Goal: Information Seeking & Learning: Learn about a topic

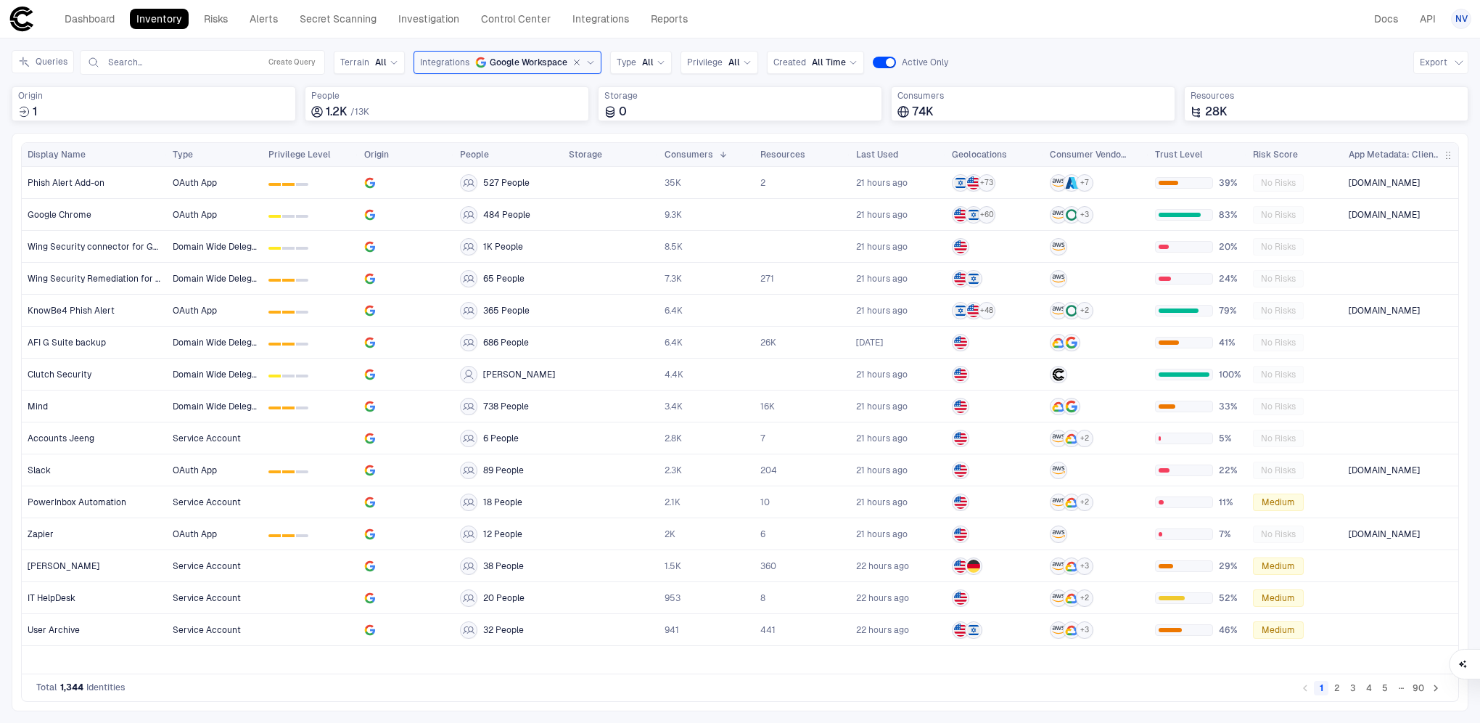
click at [1422, 157] on span "App Metadata: Client ID" at bounding box center [1394, 155] width 90 height 12
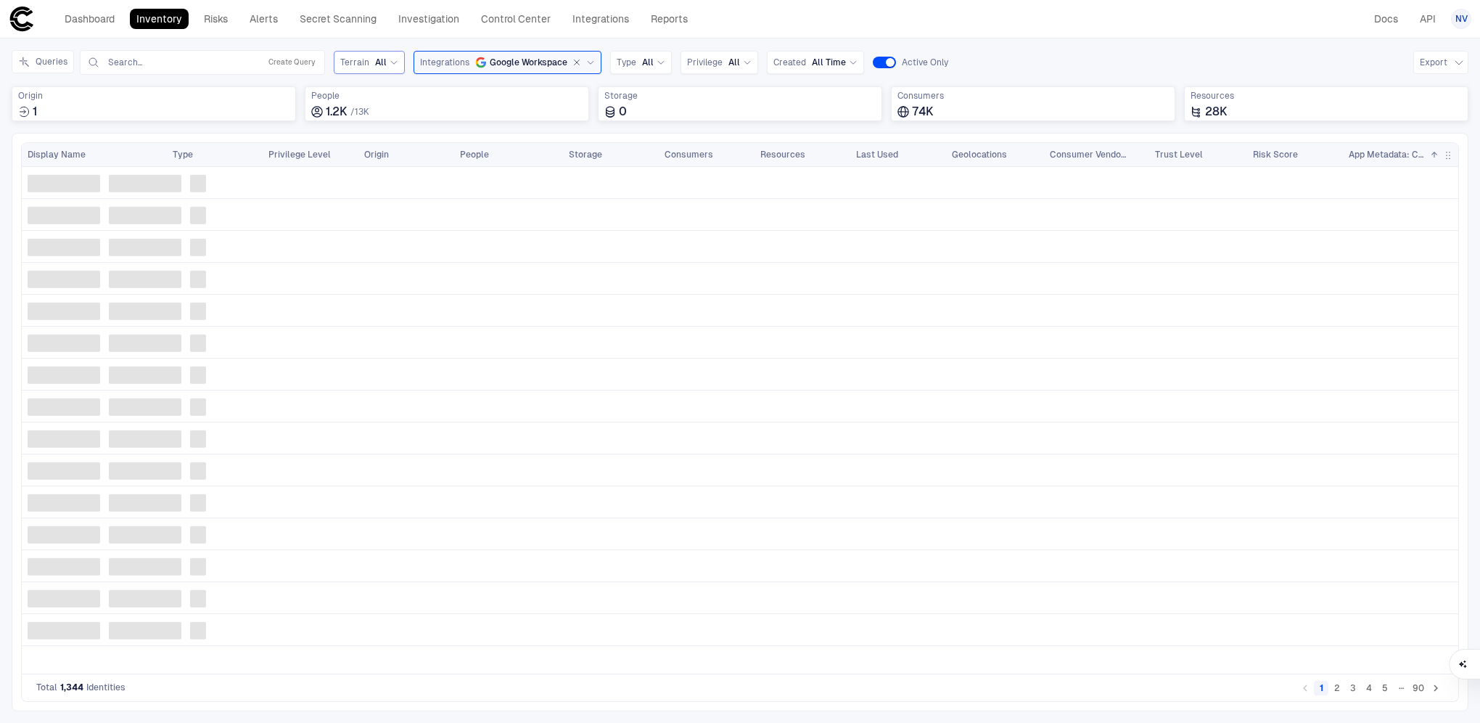
click at [351, 57] on span "Terrain" at bounding box center [354, 63] width 29 height 12
drag, startPoint x: 1045, startPoint y: 64, endPoint x: 1036, endPoint y: 63, distance: 8.7
click at [1045, 63] on div "Queries Search... Create Query Terrain All Cloud On Prem SaaS Integrations Goog…" at bounding box center [740, 62] width 1457 height 25
click at [694, 66] on span "Privilege" at bounding box center [705, 63] width 36 height 12
click at [1009, 52] on div "Queries Search... Create Query Terrain All Integrations Google Workspace Type A…" at bounding box center [740, 62] width 1457 height 25
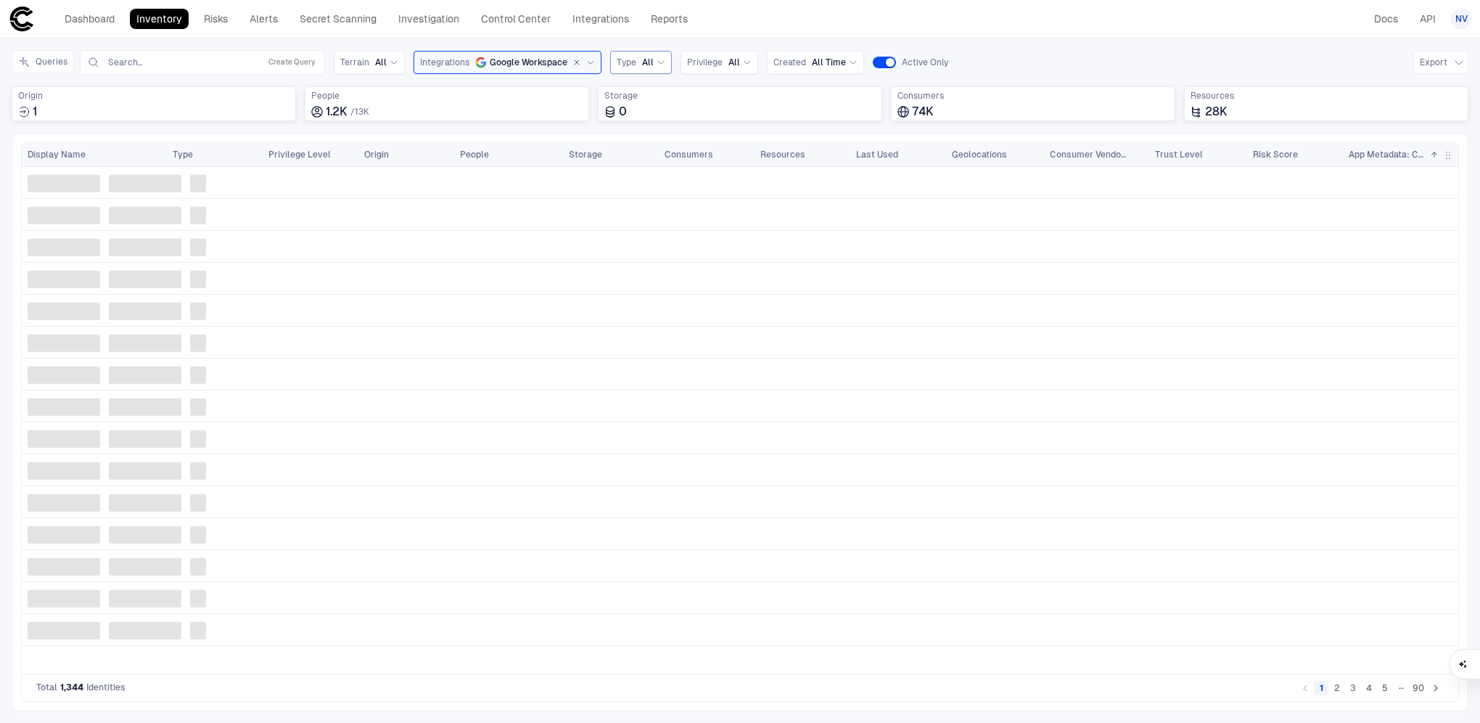
click at [657, 64] on icon at bounding box center [661, 62] width 9 height 9
click at [1157, 62] on div "Queries Search... Create Query Terrain All Integrations Google Workspace Type A…" at bounding box center [740, 62] width 1457 height 25
click at [1413, 152] on span "App Metadata: Client ID" at bounding box center [1386, 155] width 75 height 12
click at [1401, 157] on span "App Metadata: Client ID" at bounding box center [1386, 155] width 75 height 12
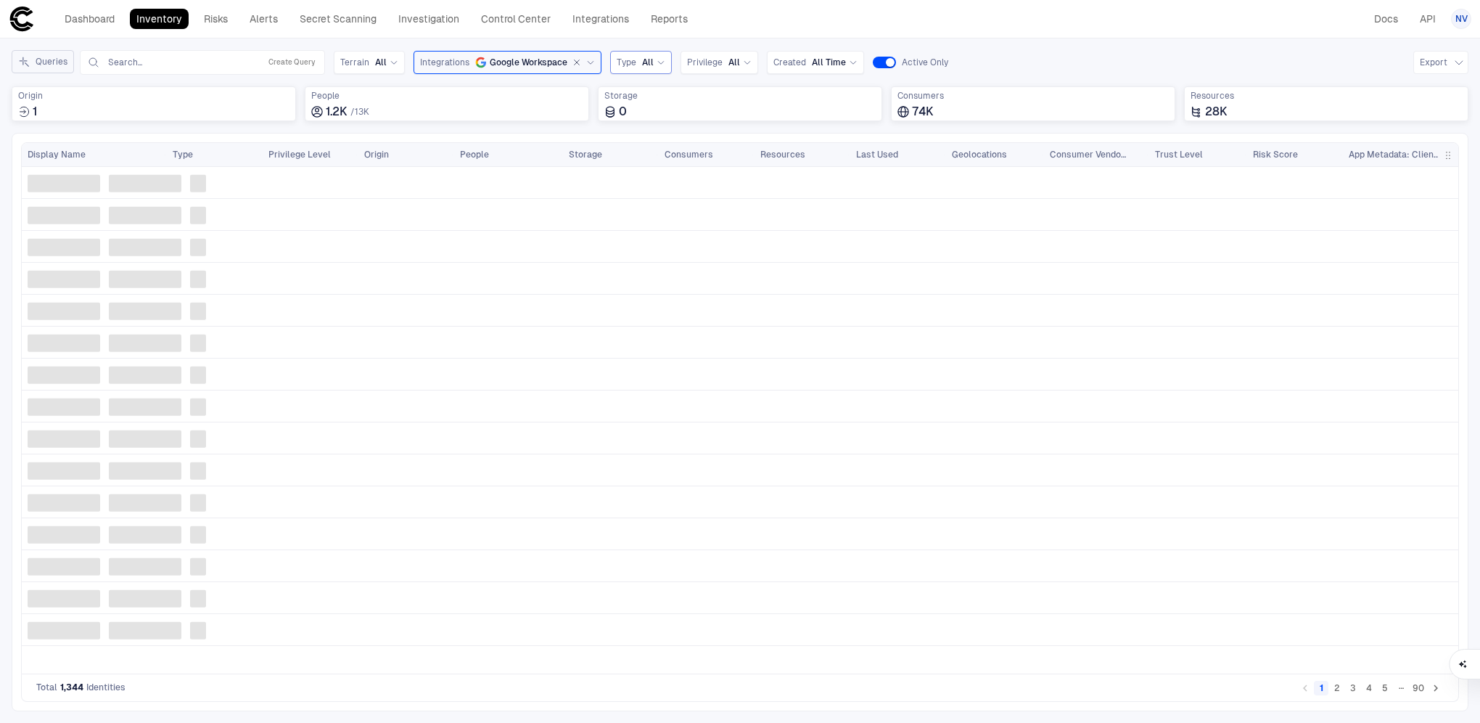
click at [43, 65] on button "Queries" at bounding box center [43, 61] width 62 height 23
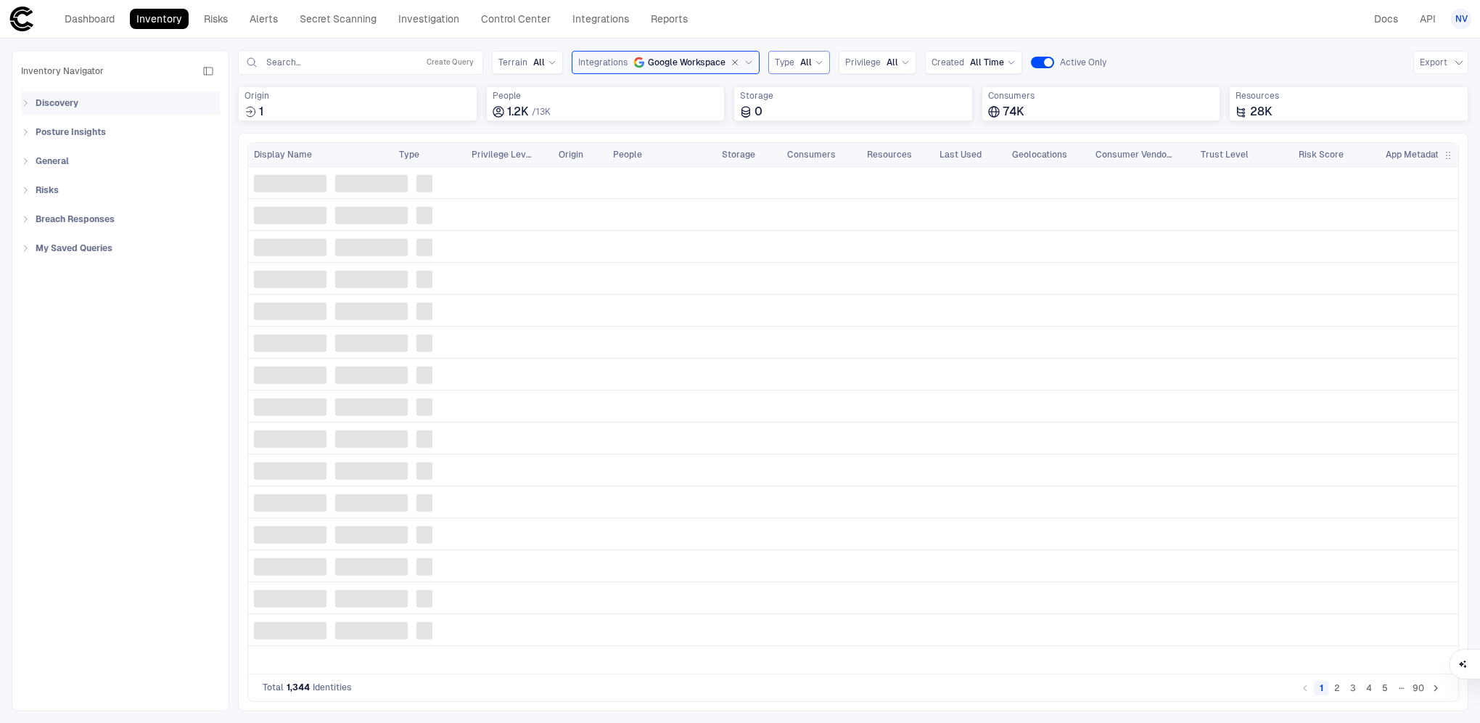
click at [22, 100] on icon at bounding box center [25, 103] width 9 height 9
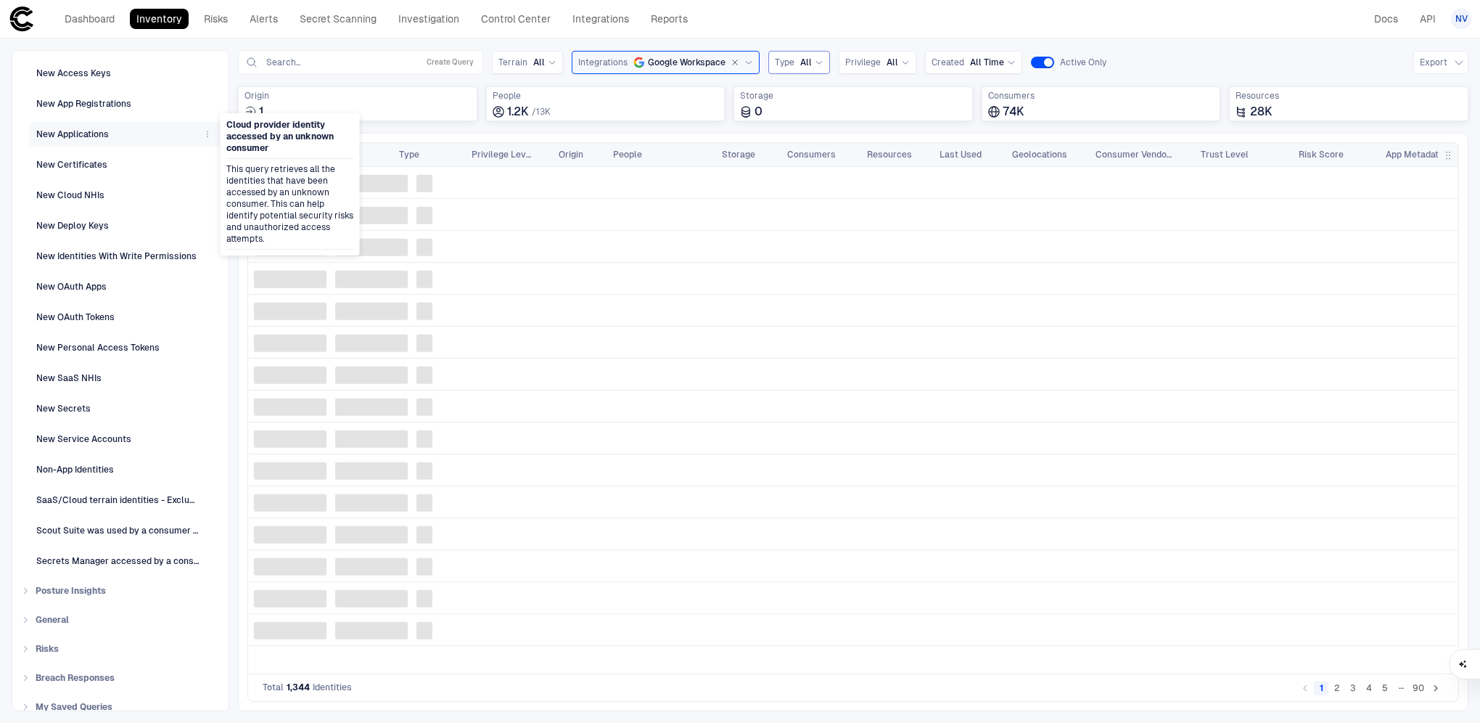
scroll to position [240, 0]
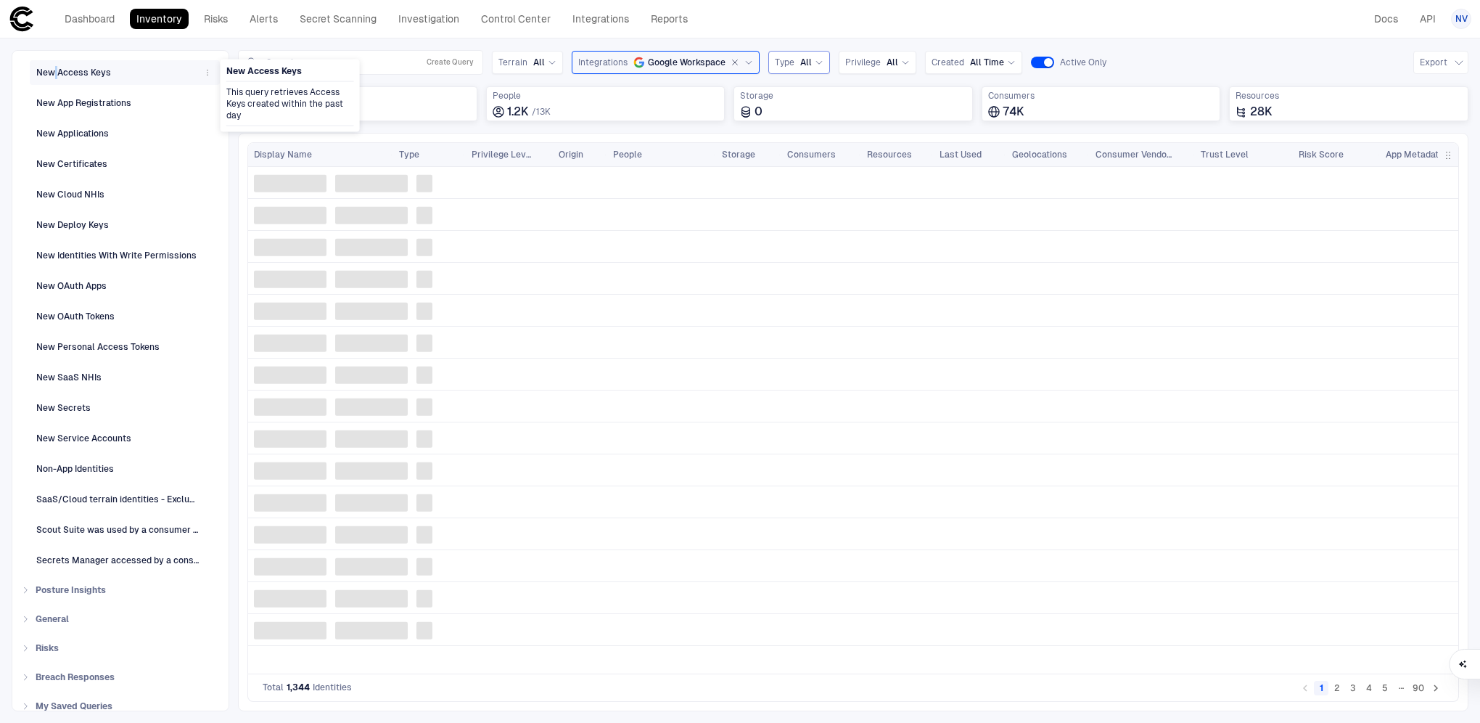
click at [55, 66] on div "New Access Keys" at bounding box center [73, 72] width 75 height 13
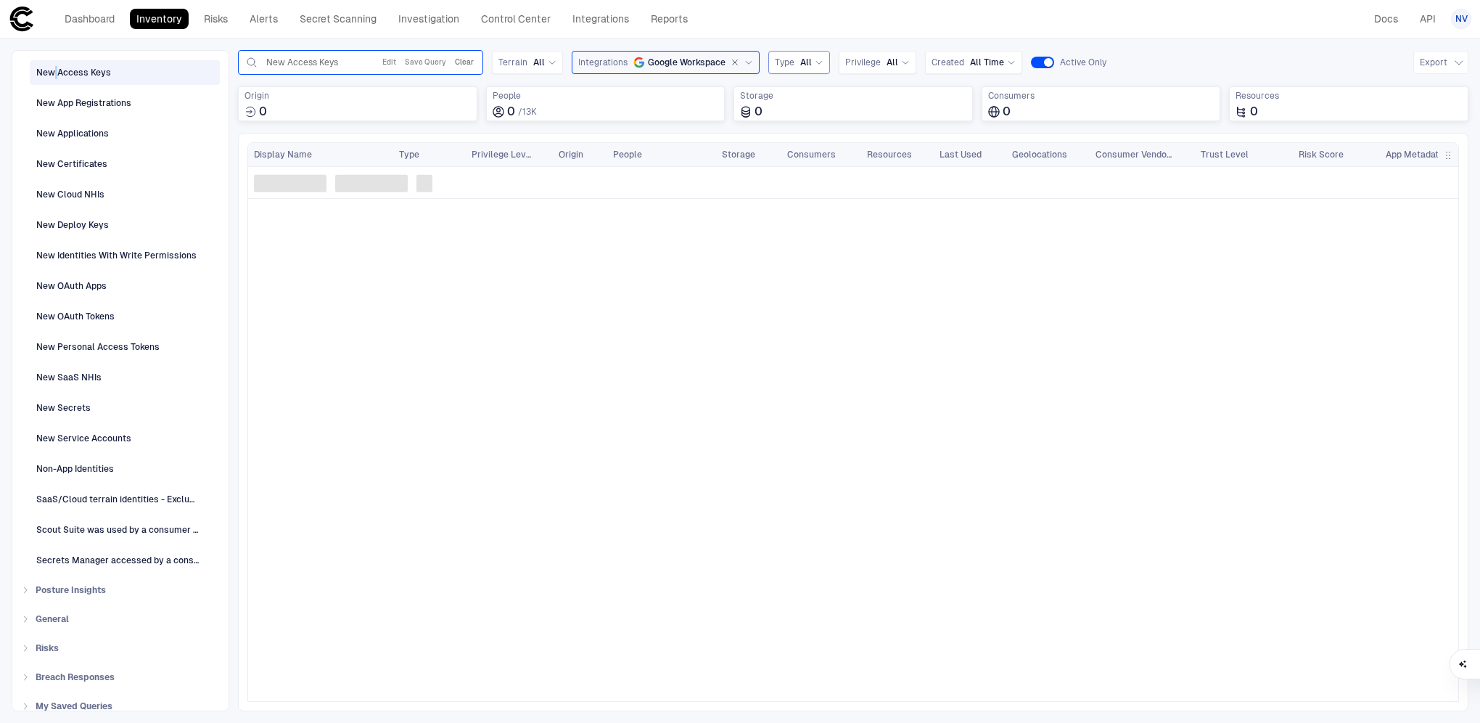
click at [457, 66] on button "Clear" at bounding box center [464, 62] width 25 height 17
click at [229, 70] on div "Inventory Navigator Discovery AD Service Accounts Access from Non-Org Addresses…" at bounding box center [740, 380] width 1480 height 684
click at [233, 70] on div "Inventory Navigator Discovery AD Service Accounts Access from Non-Org Addresses…" at bounding box center [740, 380] width 1480 height 684
click at [1171, 65] on div "Total consumers using identities" at bounding box center [1103, 70] width 148 height 25
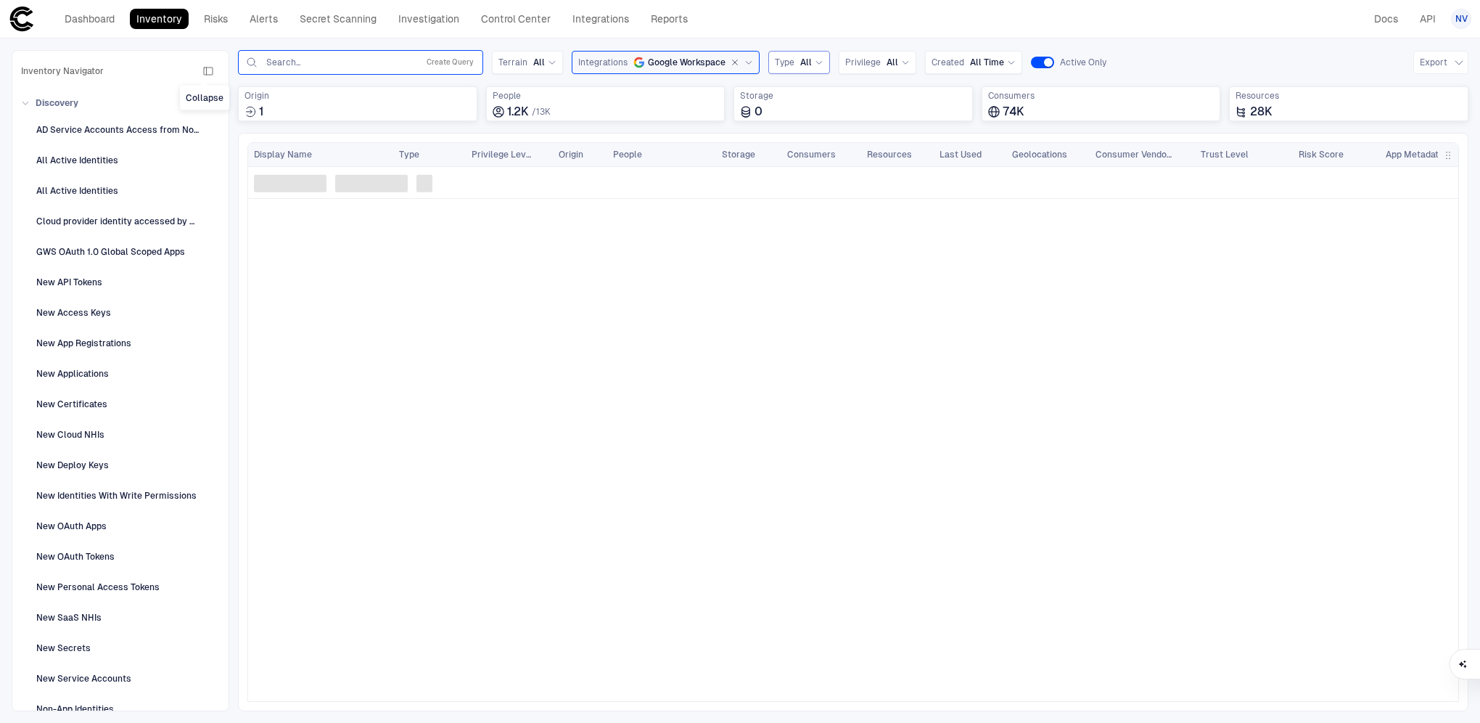
click at [204, 64] on button "button" at bounding box center [208, 71] width 23 height 23
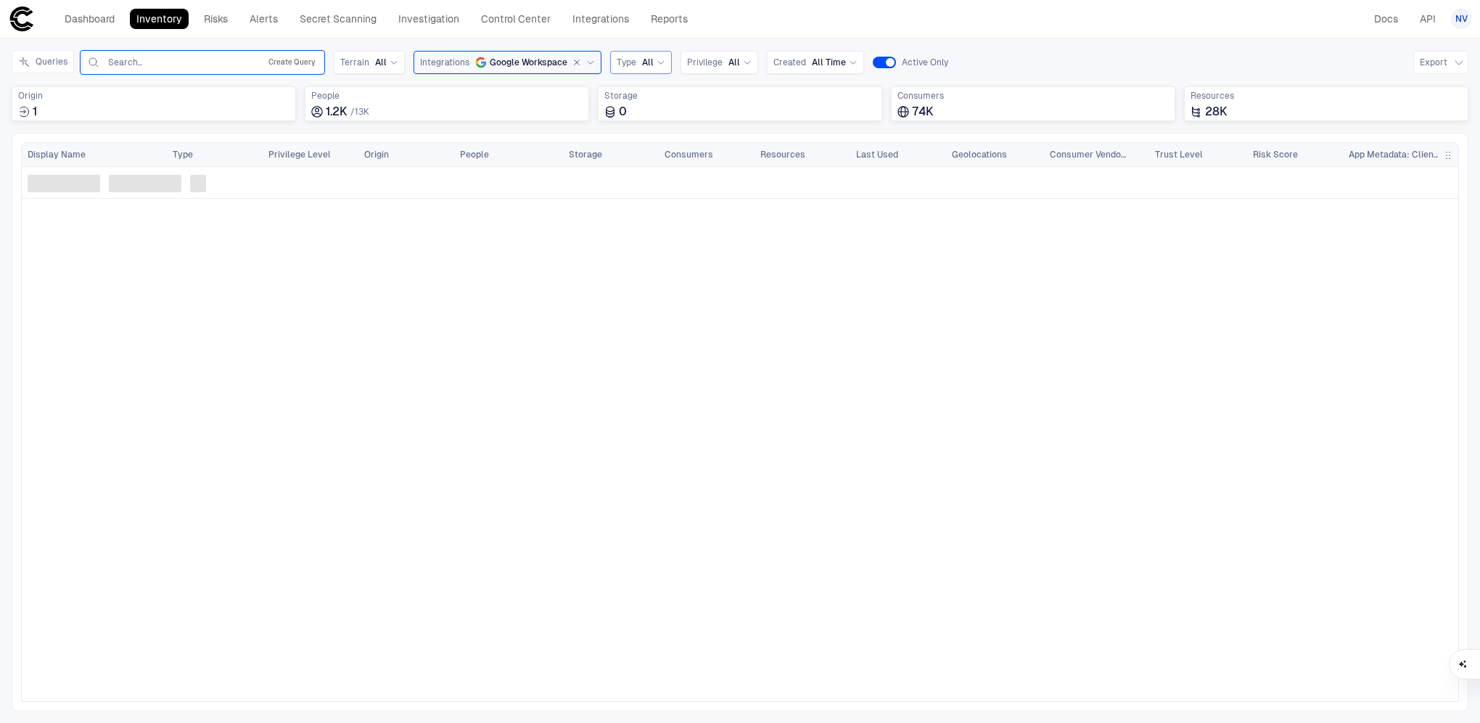
click at [286, 58] on button "Create Query" at bounding box center [292, 62] width 53 height 17
click at [142, 150] on button "Add Condition" at bounding box center [126, 146] width 81 height 23
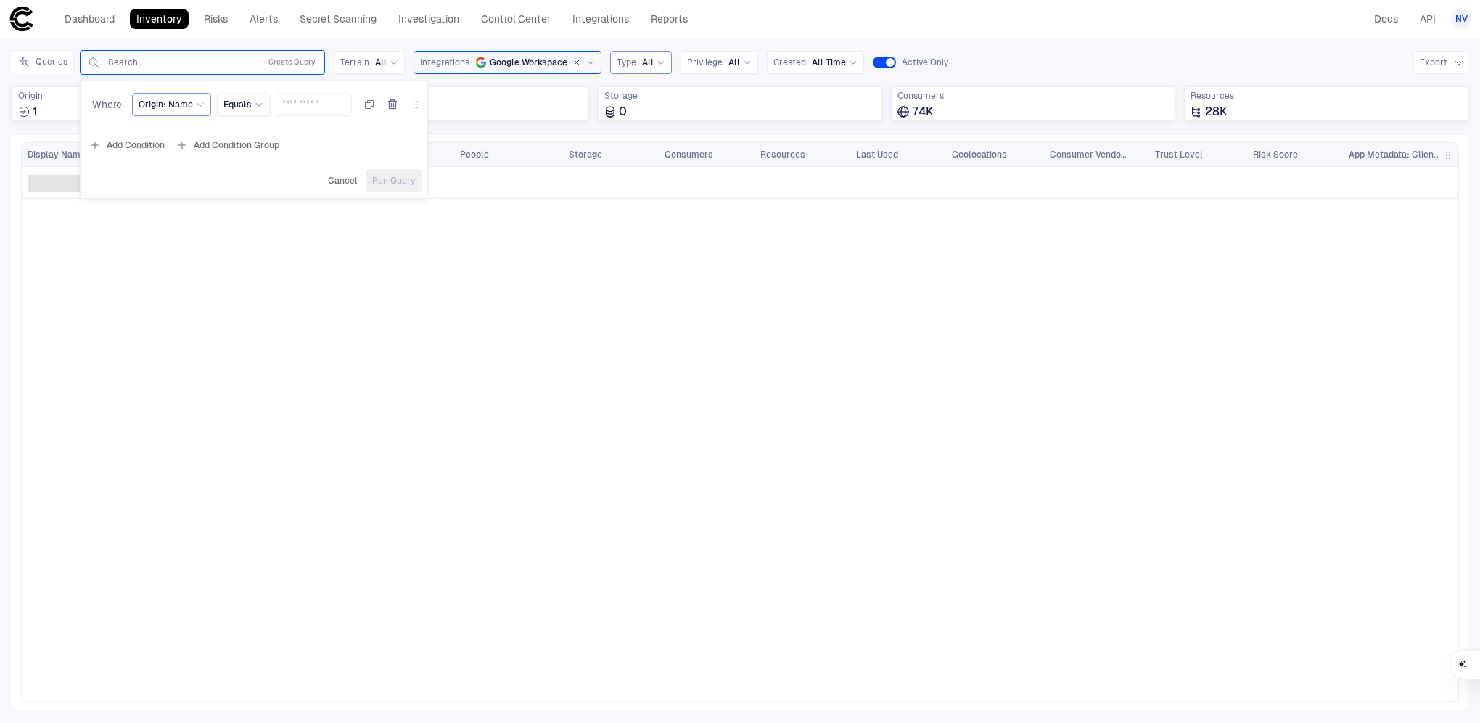
click at [174, 104] on span "Origin: Name" at bounding box center [166, 105] width 54 height 12
click at [442, 110] on div "1.2K / 13K" at bounding box center [446, 111] width 271 height 15
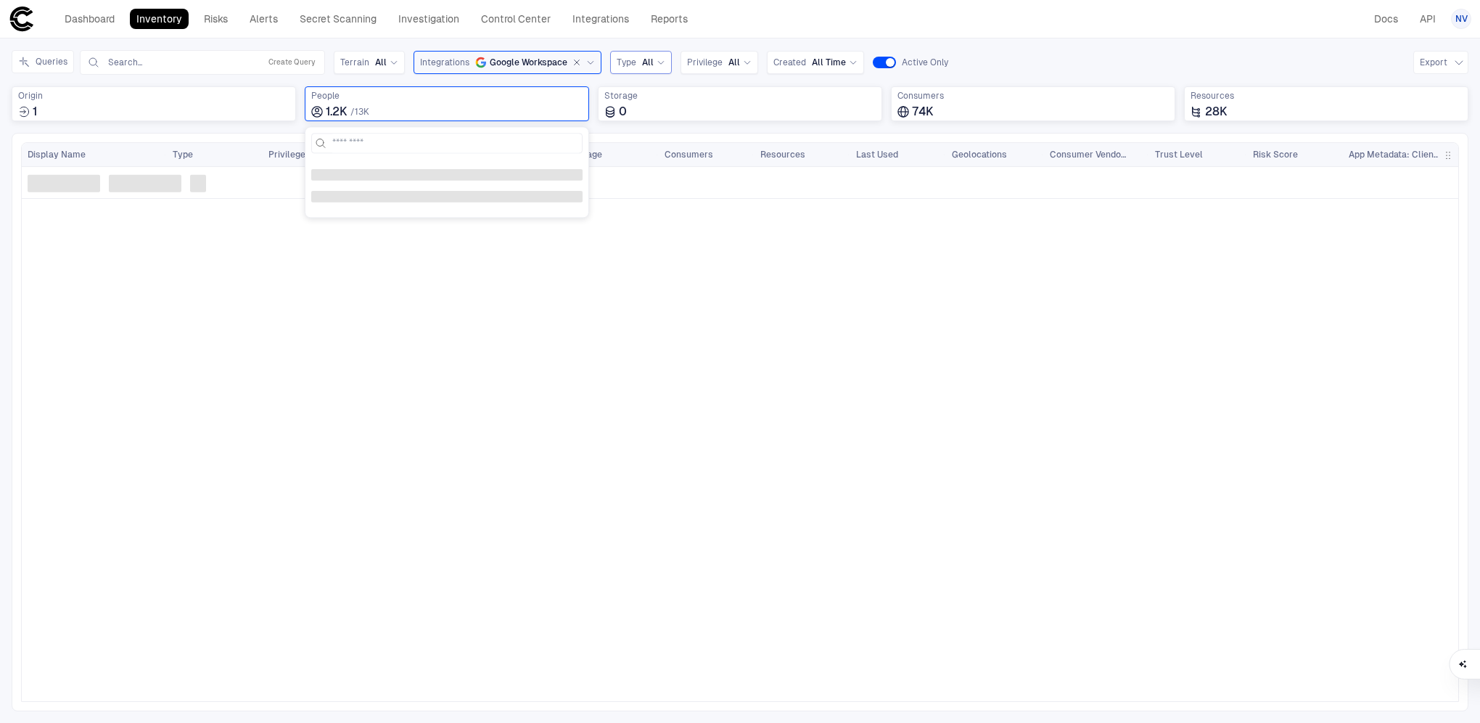
click at [1028, 49] on div "Inventory Navigator Discovery AD Service Accounts Access from Non-Org Addresses…" at bounding box center [740, 380] width 1480 height 684
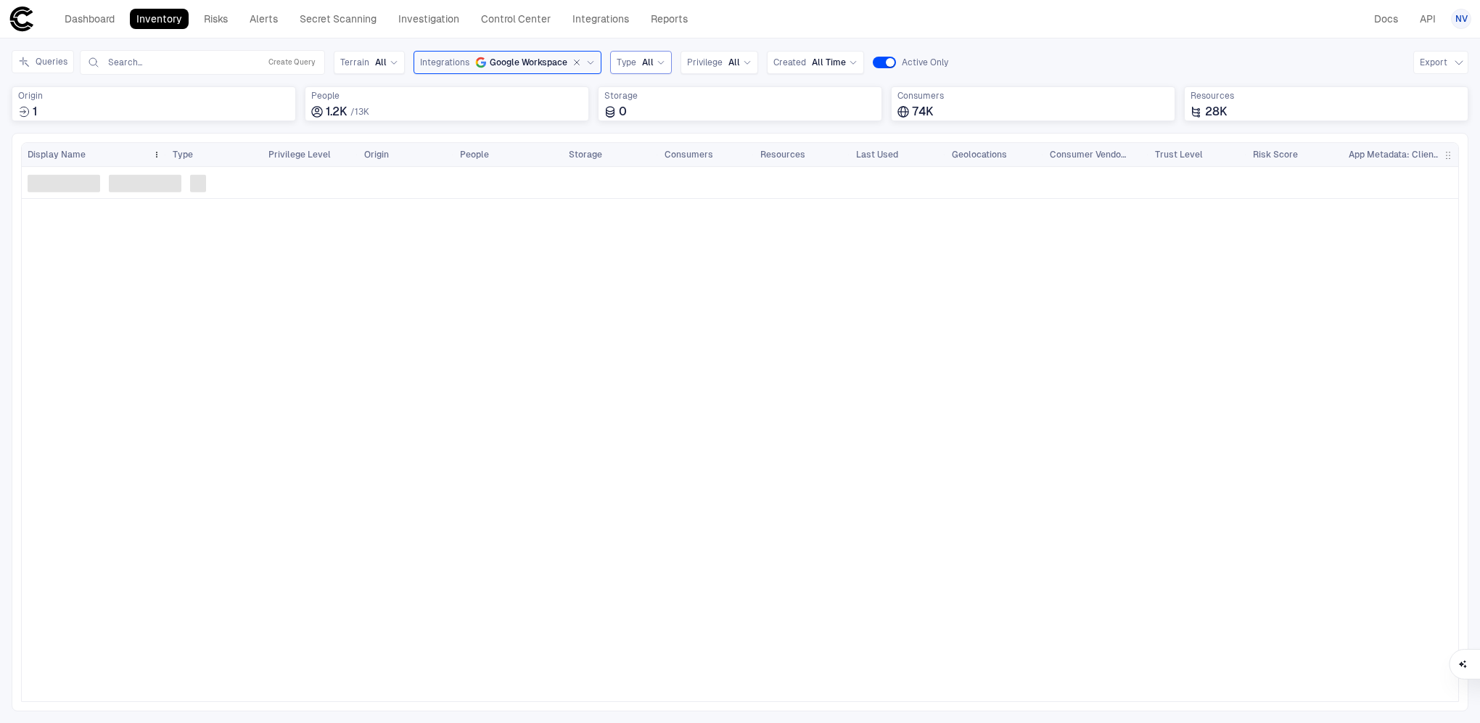
click at [49, 155] on span "Display Name" at bounding box center [57, 155] width 58 height 12
click at [210, 21] on link "Risks" at bounding box center [215, 19] width 37 height 20
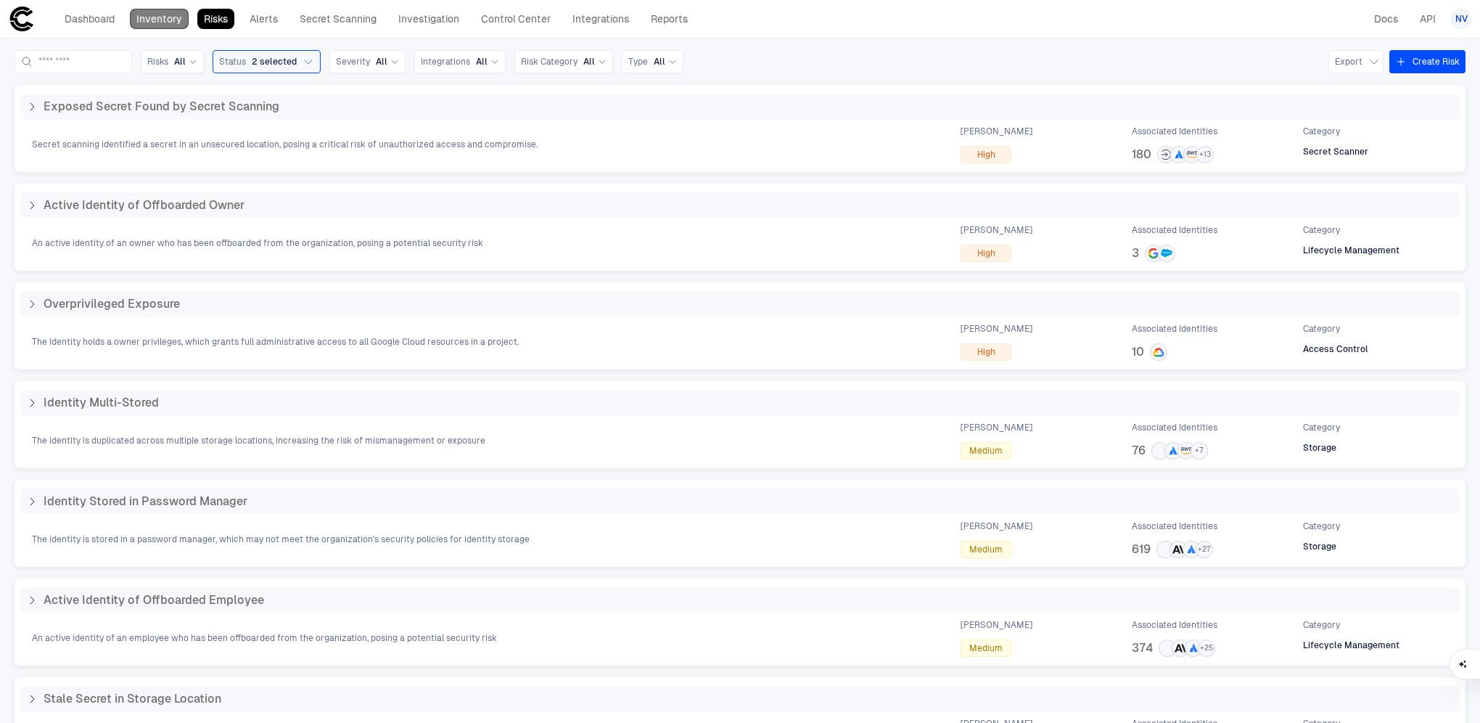
click at [171, 20] on link "Inventory" at bounding box center [159, 19] width 59 height 20
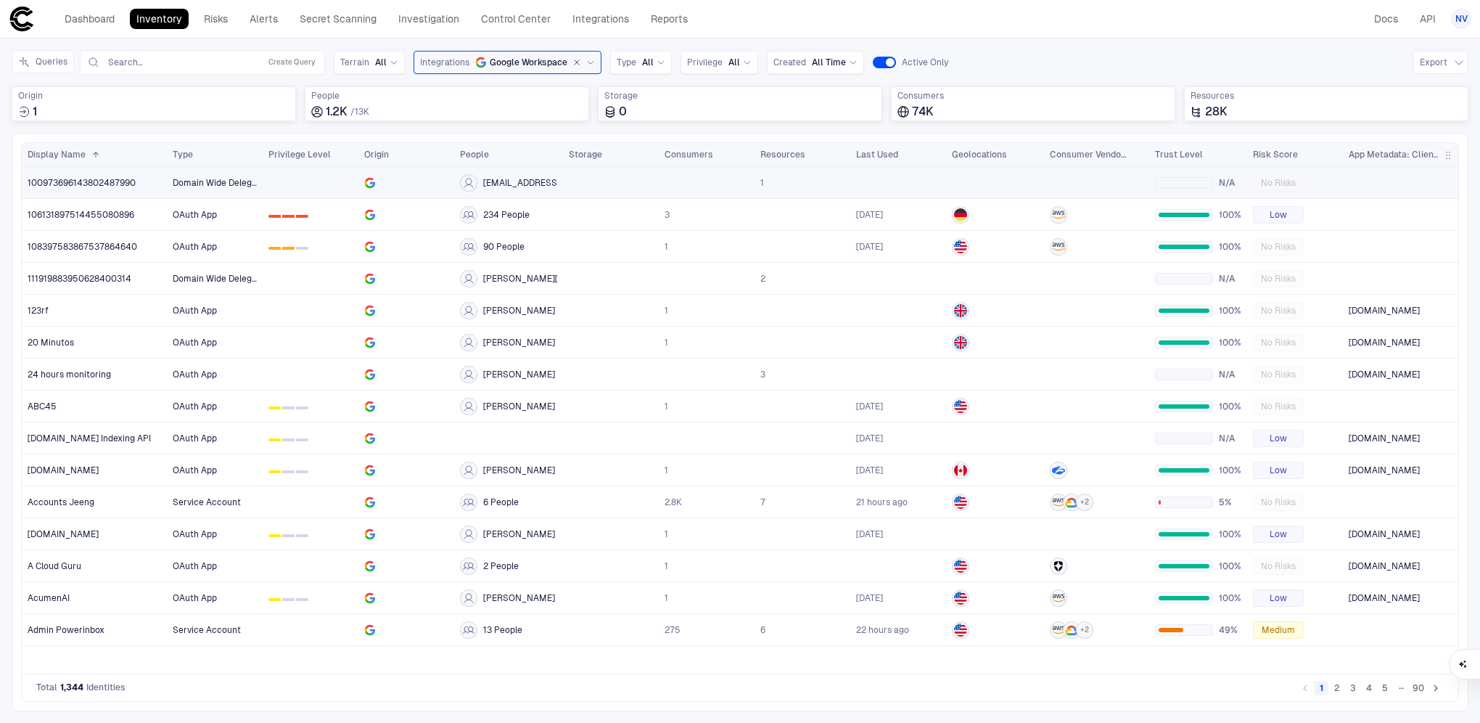
click at [91, 183] on span "100973696143802487990" at bounding box center [82, 183] width 108 height 12
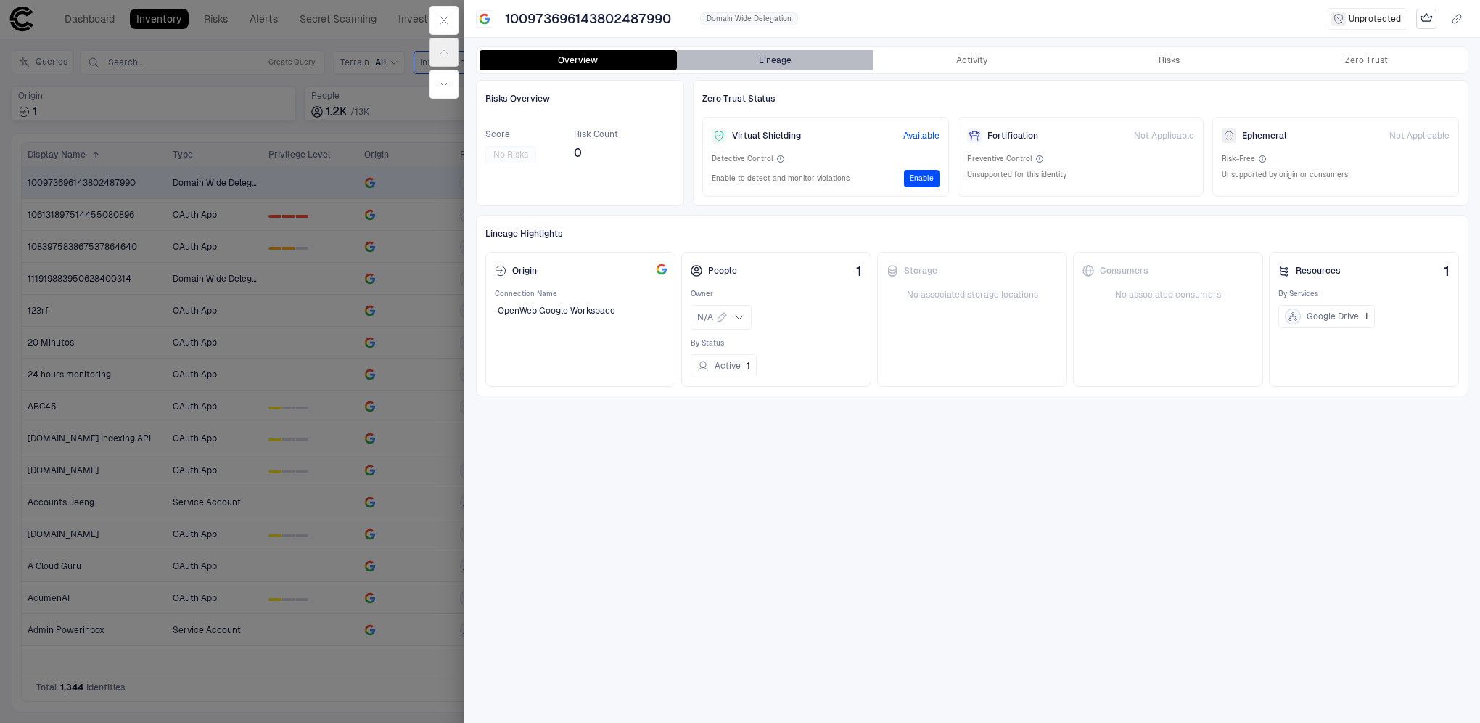
click at [790, 54] on button "Lineage" at bounding box center [775, 60] width 197 height 20
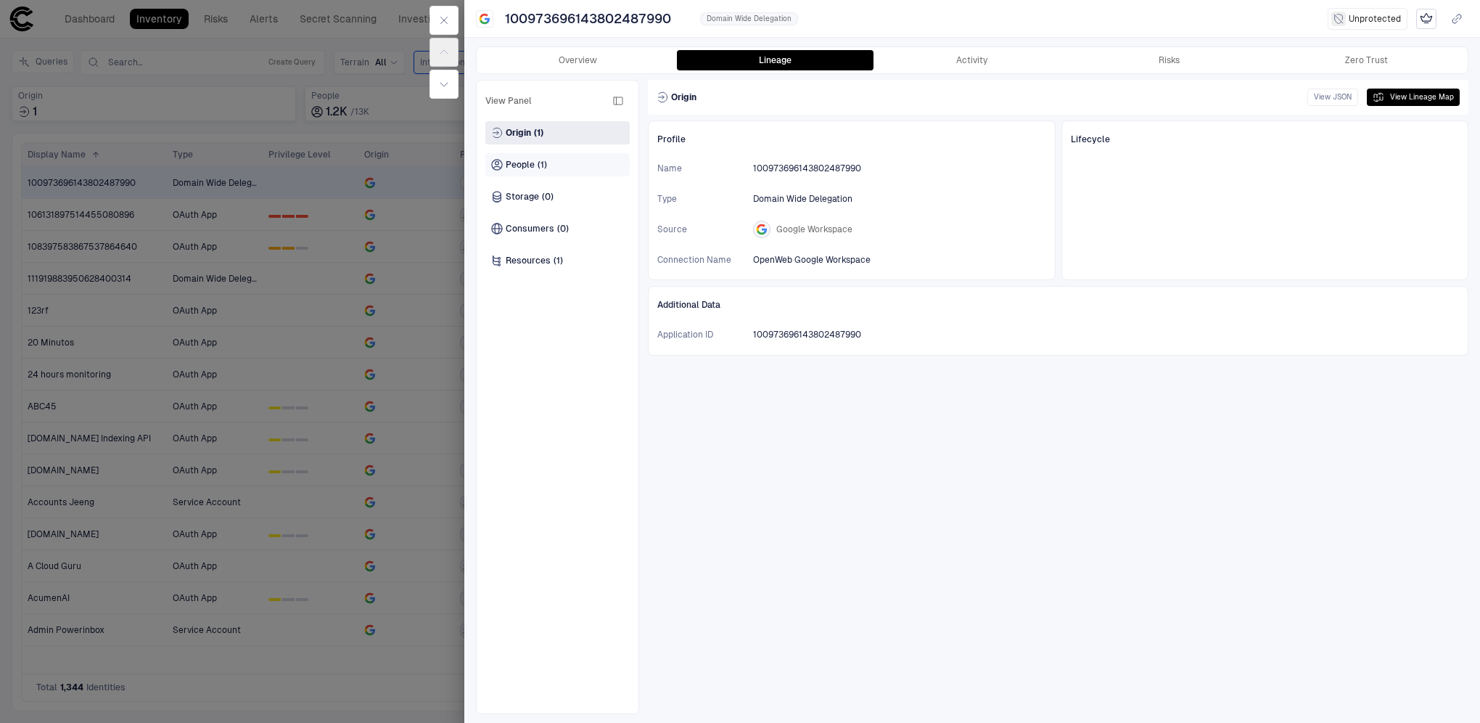
click at [540, 164] on span "(1)" at bounding box center [542, 165] width 9 height 12
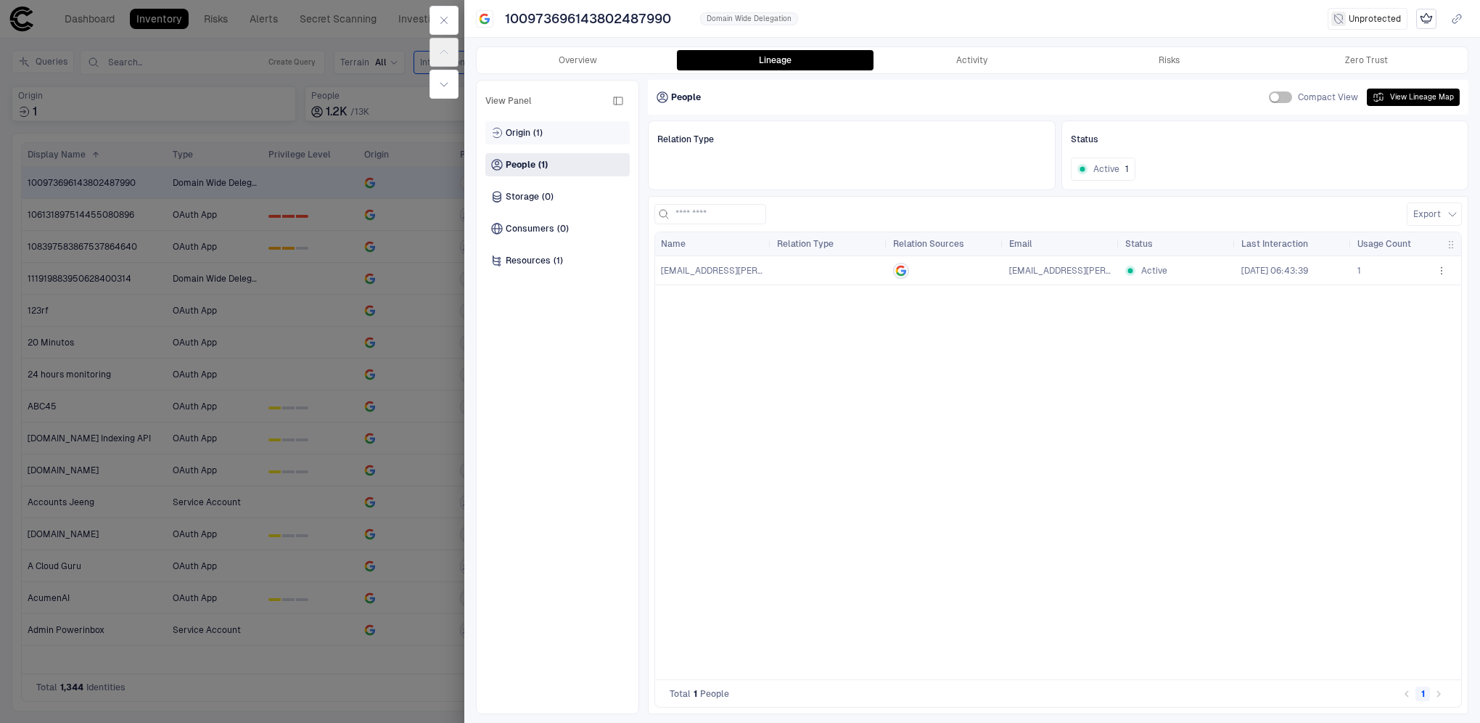
click at [540, 134] on span "(1)" at bounding box center [537, 133] width 9 height 12
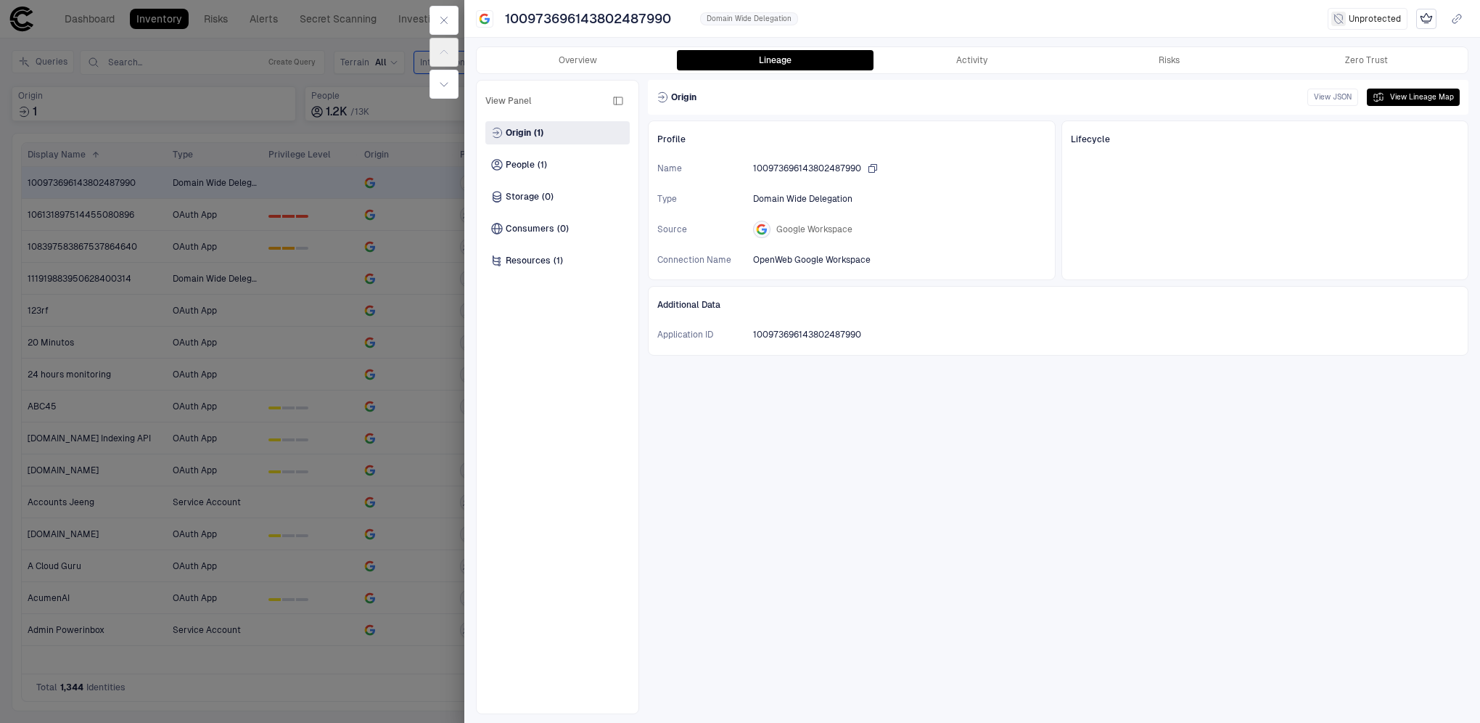
click at [795, 164] on span "100973696143802487990" at bounding box center [807, 169] width 108 height 12
click at [1007, 63] on button "Activity" at bounding box center [972, 60] width 197 height 20
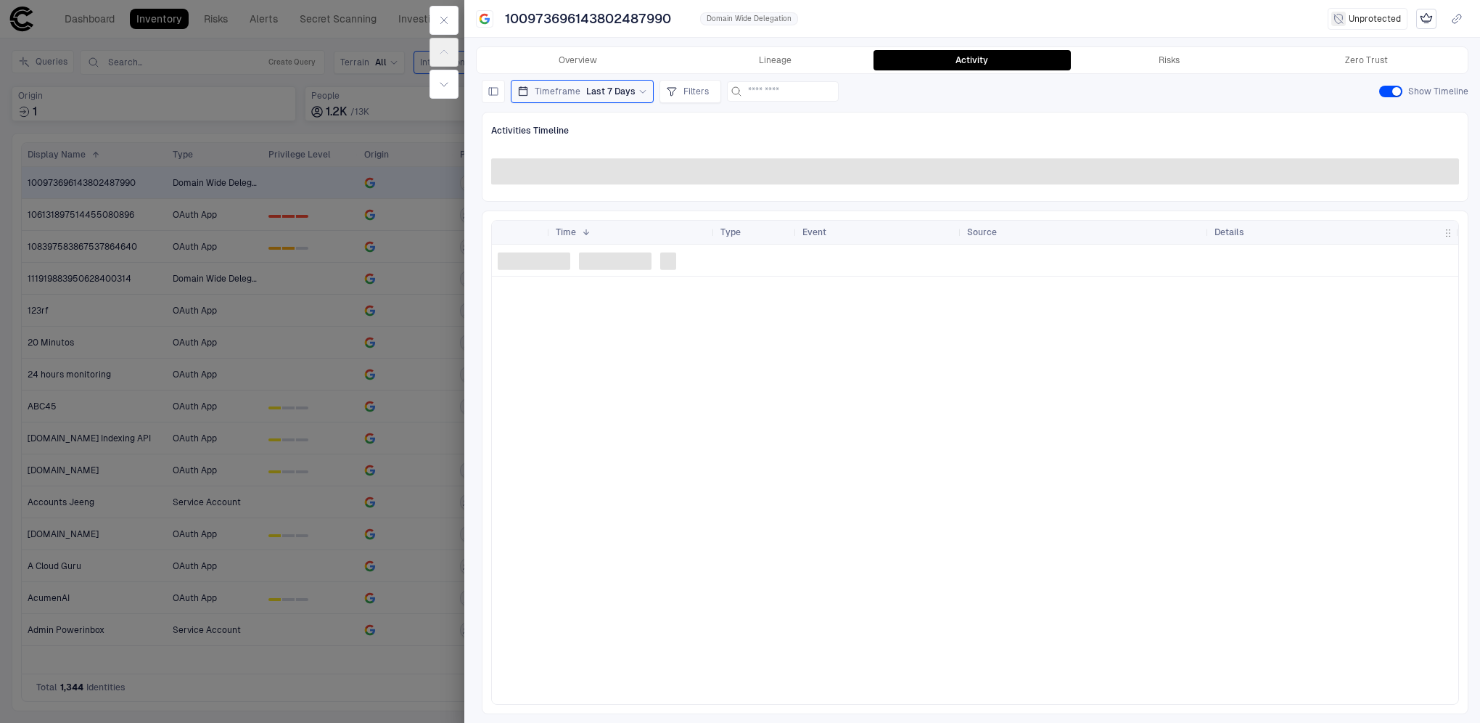
click at [627, 95] on span "Last 7 Days" at bounding box center [610, 92] width 49 height 12
click at [575, 239] on span "Last 90 Days" at bounding box center [557, 238] width 53 height 12
click at [1034, 102] on div "Timeframe Last 90 Days Relative Custom Last 24 Hours Last 7 Days Last 14 Days L…" at bounding box center [975, 91] width 987 height 23
click at [1200, 60] on button "Risks" at bounding box center [1169, 60] width 197 height 20
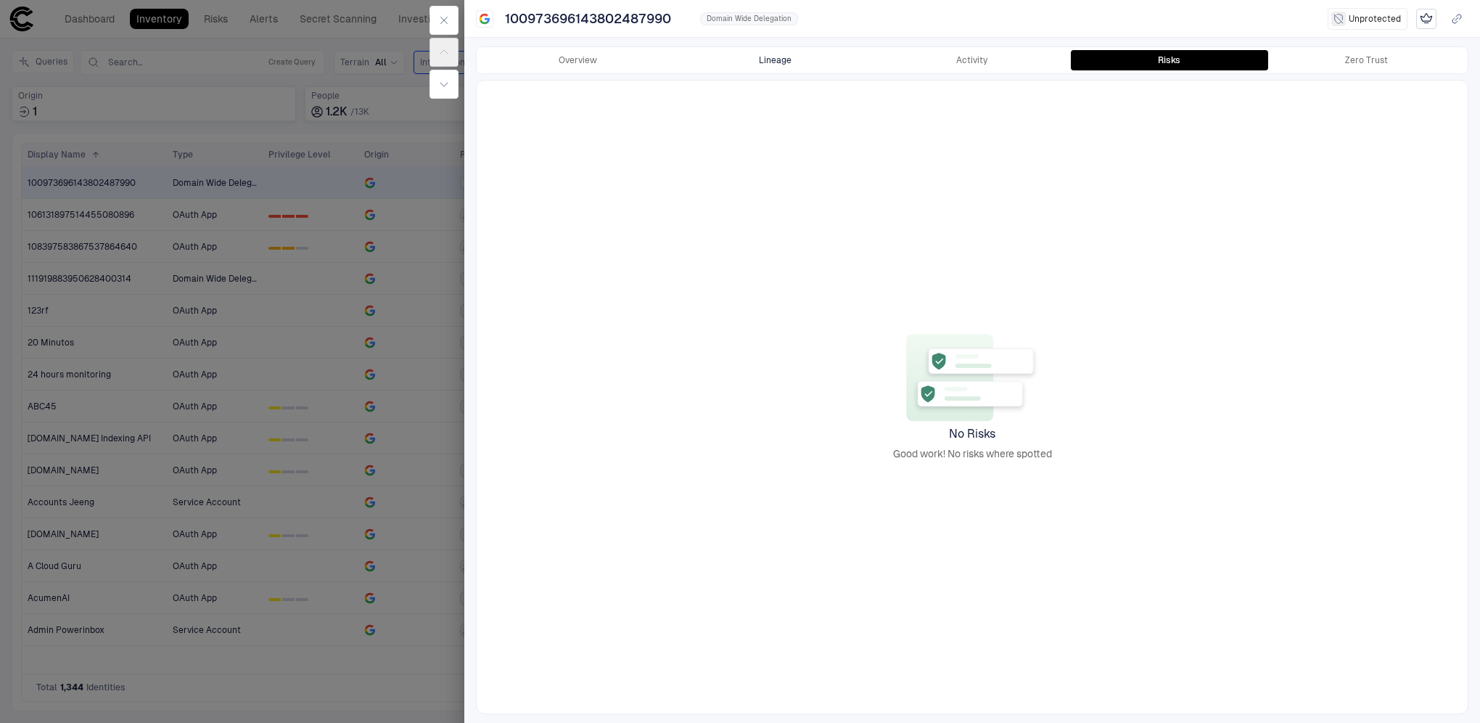
click at [772, 55] on button "Lineage" at bounding box center [775, 60] width 197 height 20
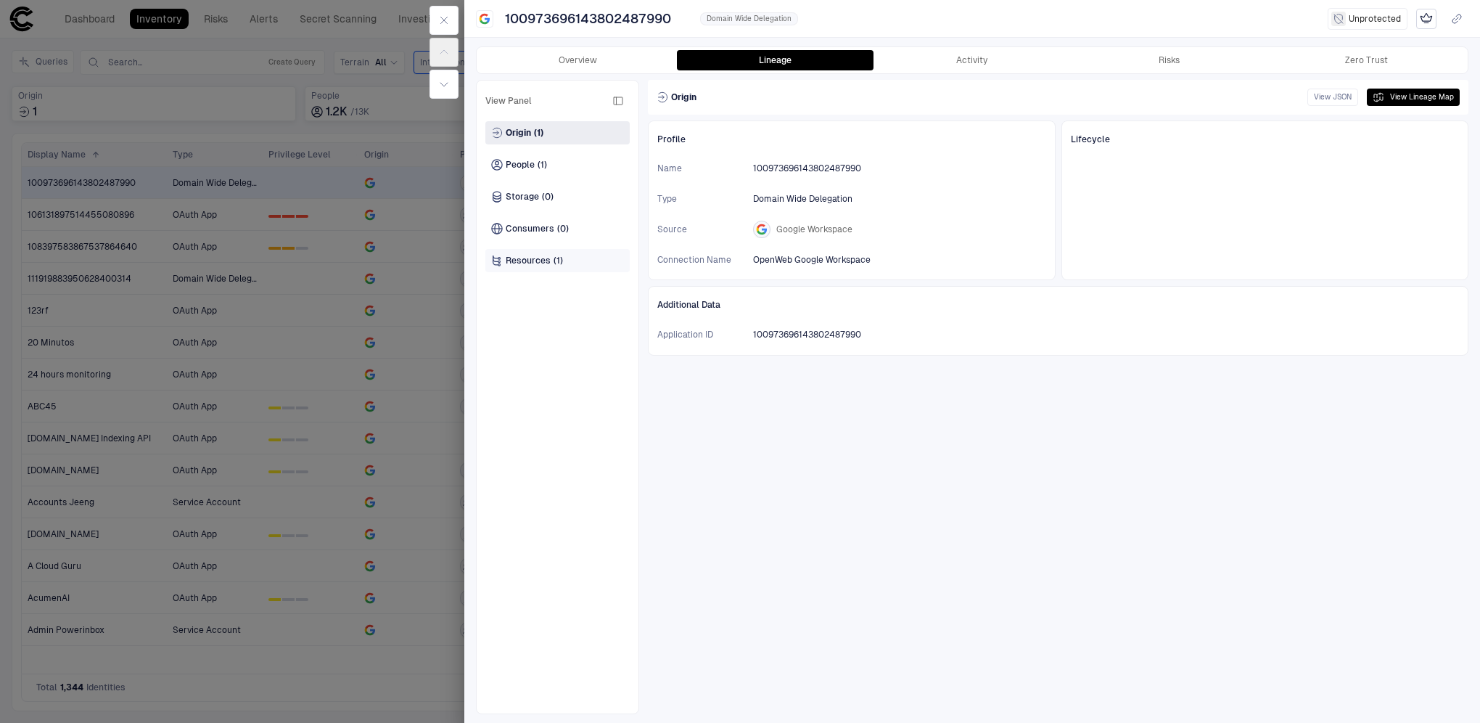
click at [560, 259] on span "(1)" at bounding box center [558, 261] width 9 height 12
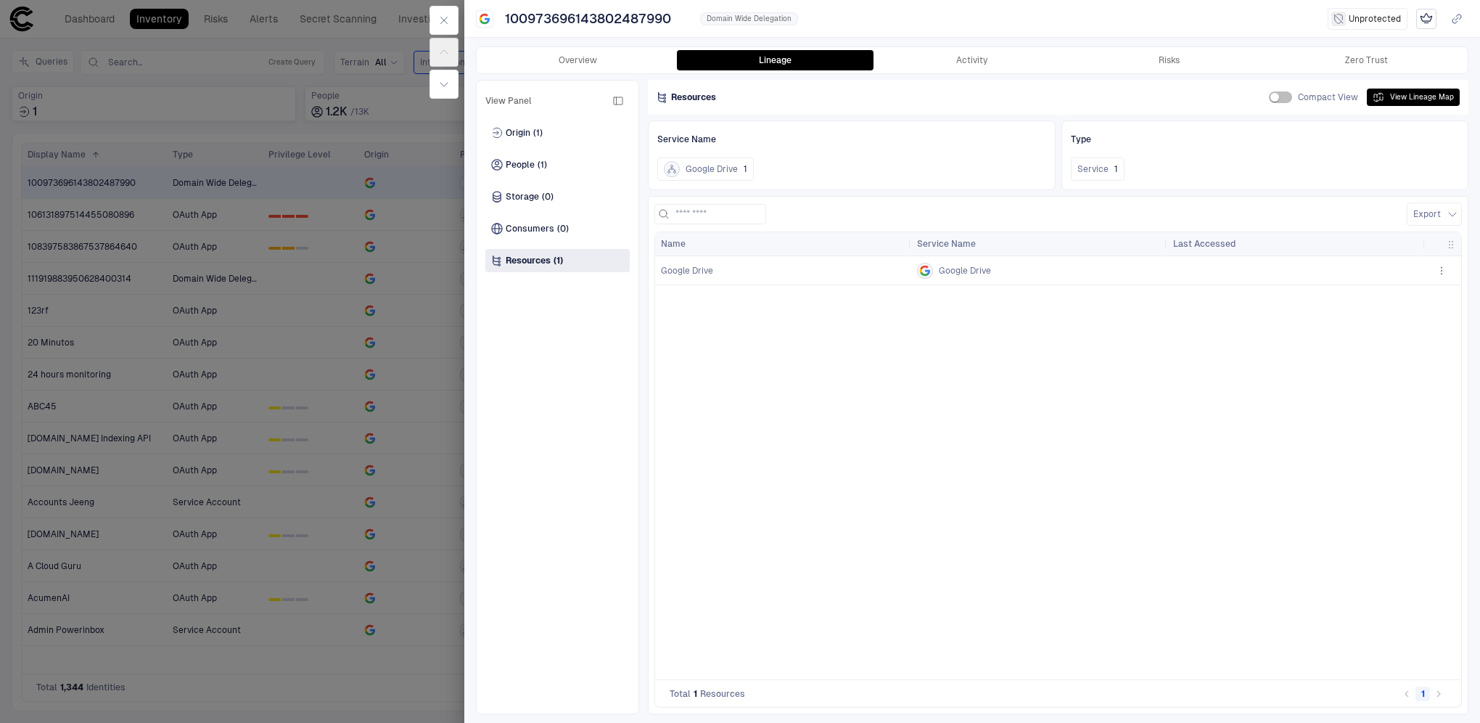
click at [862, 270] on span "Google Drive" at bounding box center [783, 270] width 245 height 29
click at [1445, 275] on icon "button" at bounding box center [1442, 271] width 12 height 12
click at [1437, 327] on div "Open Investigation" at bounding box center [1405, 330] width 94 height 12
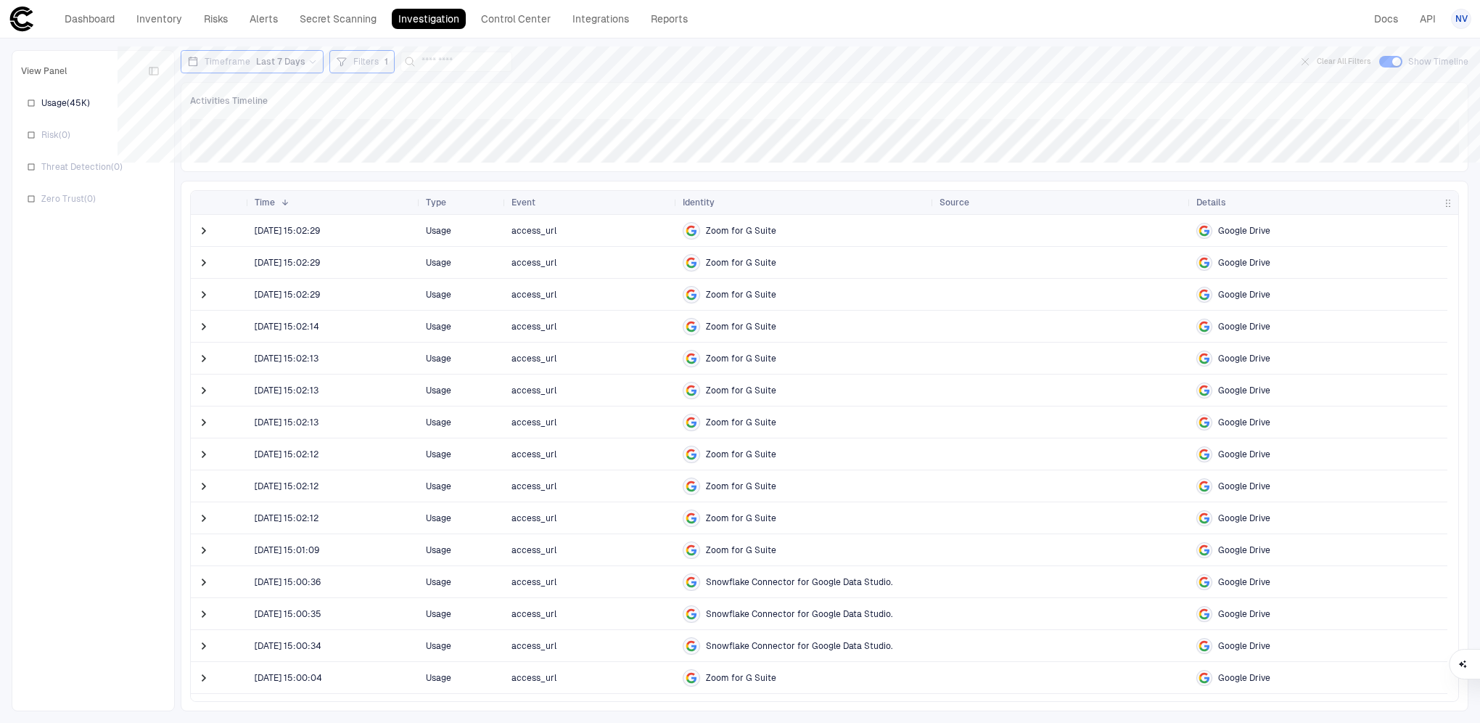
click at [377, 61] on div "Filters 1" at bounding box center [370, 62] width 35 height 12
click at [654, 58] on div at bounding box center [740, 361] width 1480 height 723
click at [202, 235] on span at bounding box center [204, 231] width 15 height 15
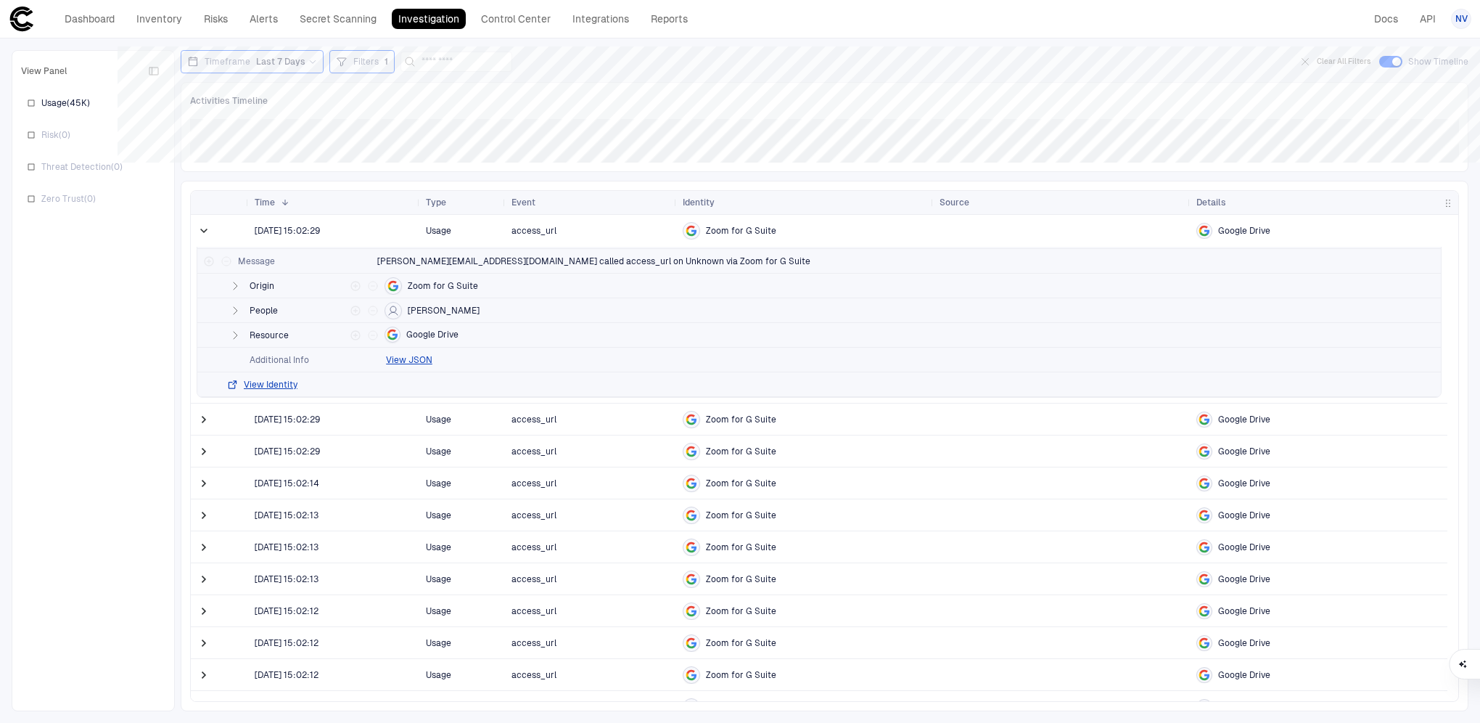
scroll to position [73, 0]
click at [229, 331] on icon "button" at bounding box center [235, 335] width 12 height 12
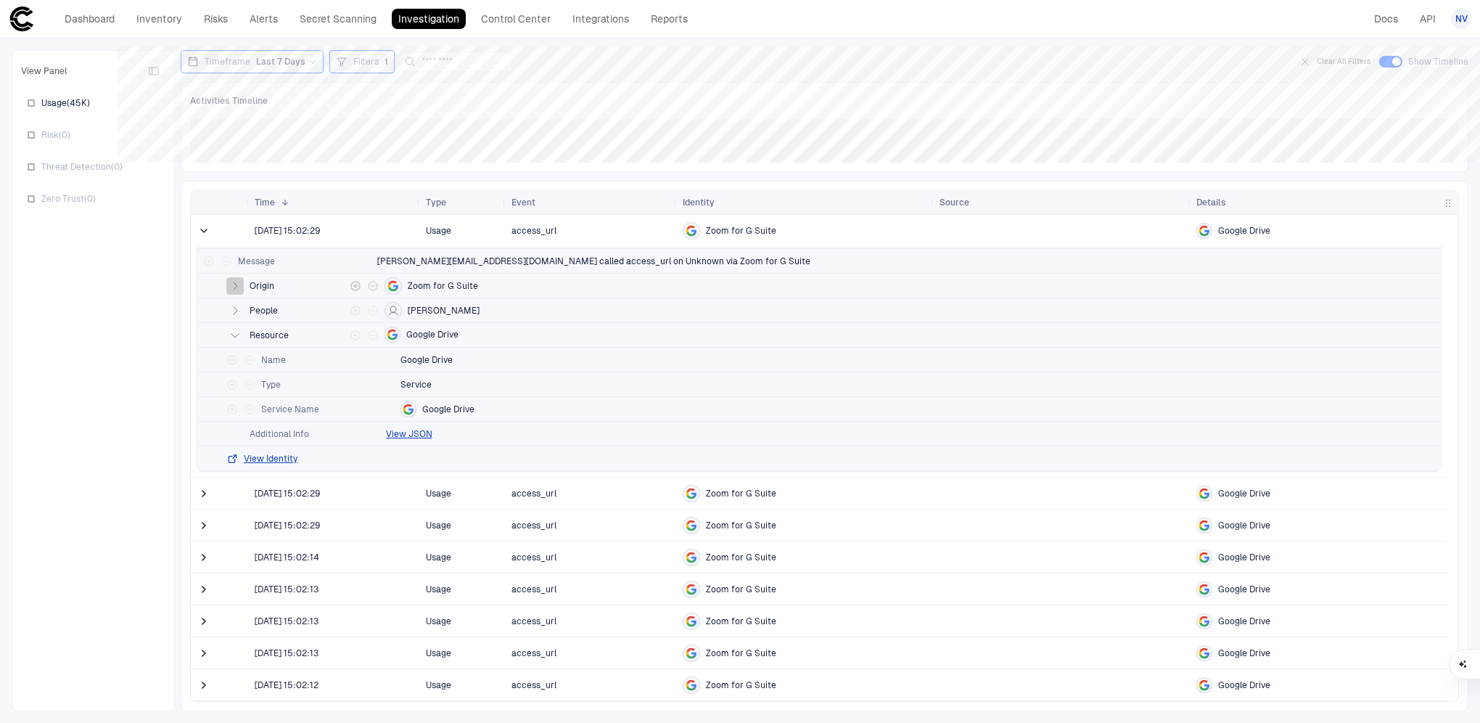
click at [237, 284] on icon "button" at bounding box center [235, 286] width 12 height 12
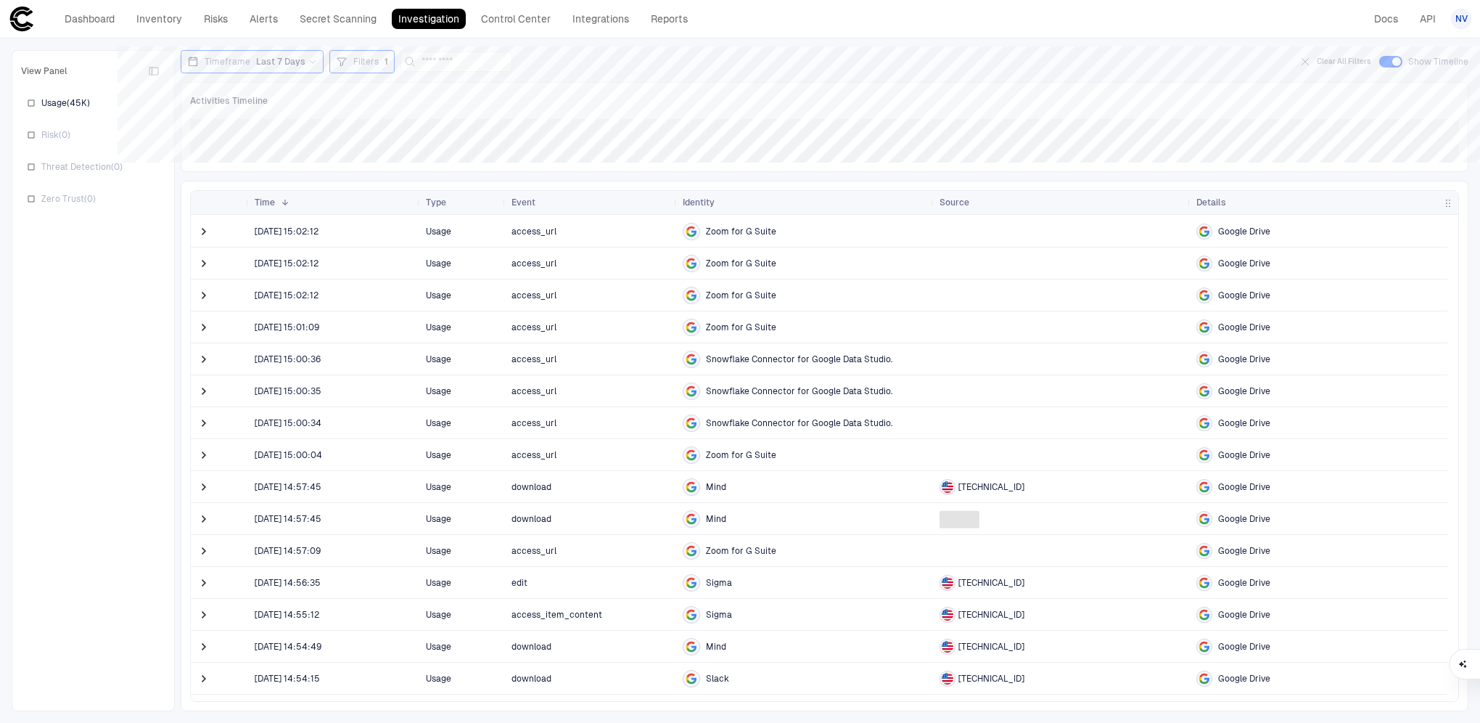
scroll to position [653, 0]
click at [200, 354] on span at bounding box center [204, 355] width 15 height 15
